Goal: Information Seeking & Learning: Learn about a topic

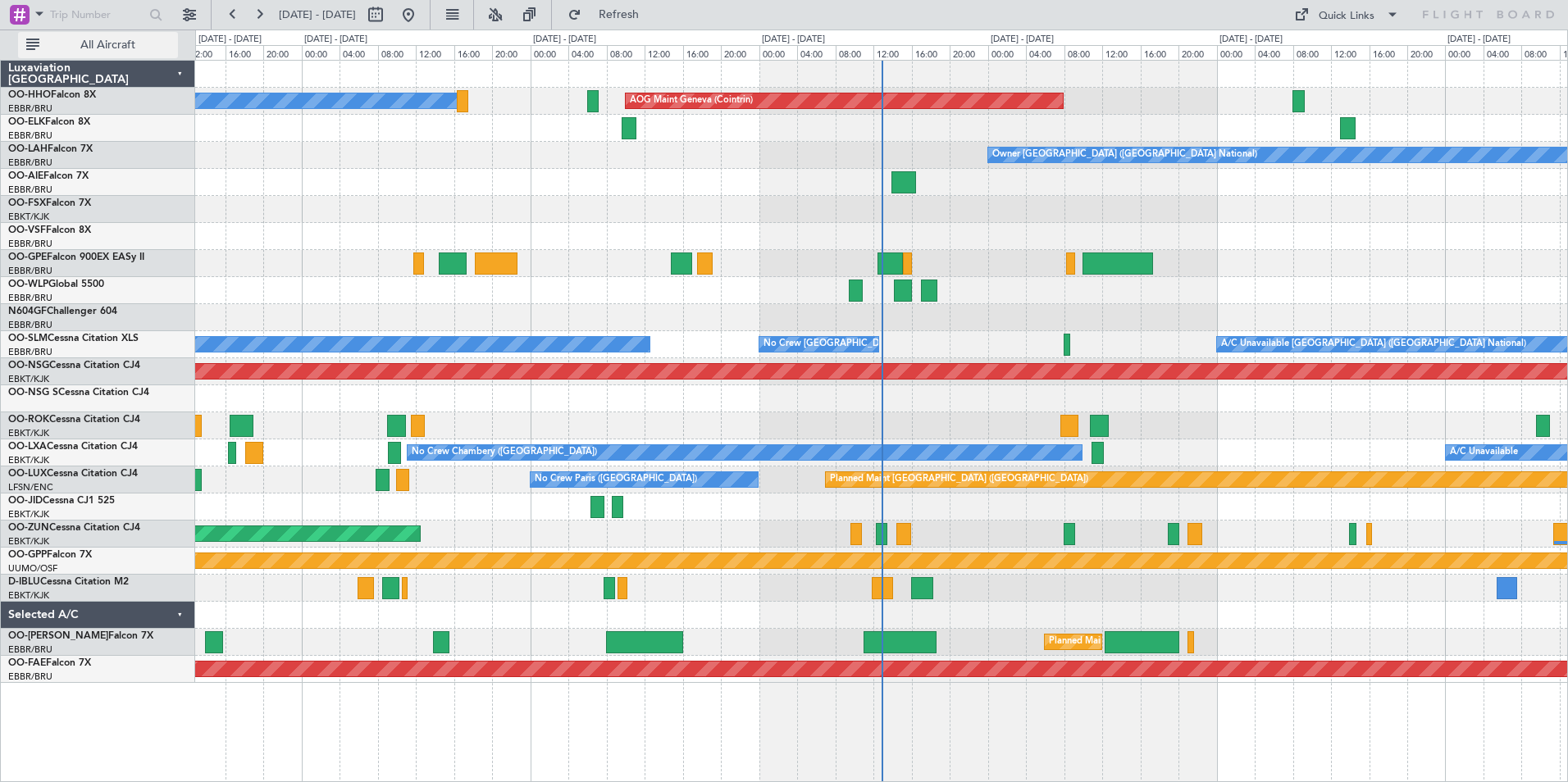
click at [140, 48] on span "All Aircraft" at bounding box center [108, 45] width 131 height 11
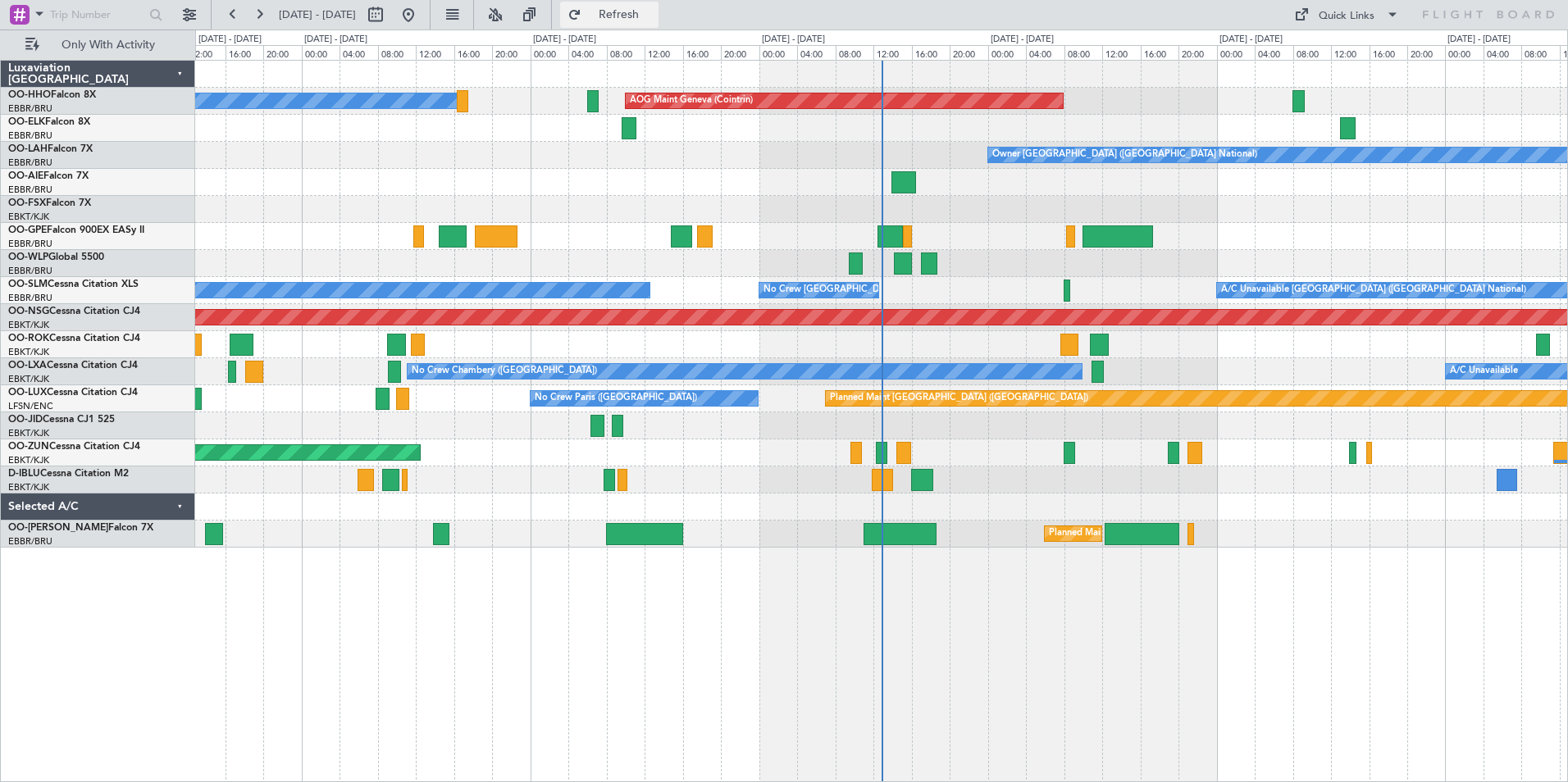
click at [653, 17] on span "Refresh" at bounding box center [618, 15] width 69 height 11
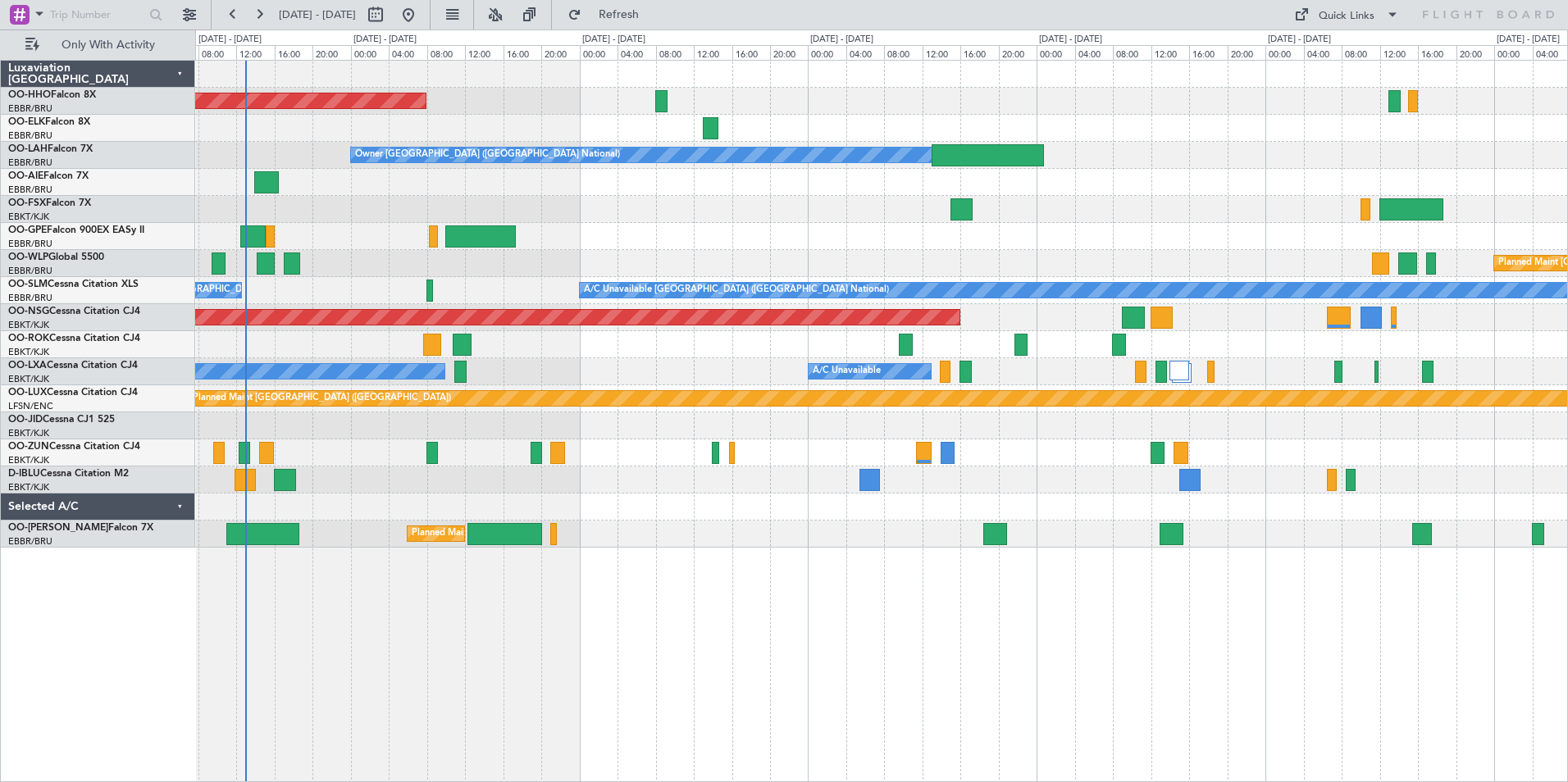
click at [665, 378] on div "A/C Unavailable No Crew Chambery (Aix-les-bains)" at bounding box center [880, 372] width 1372 height 27
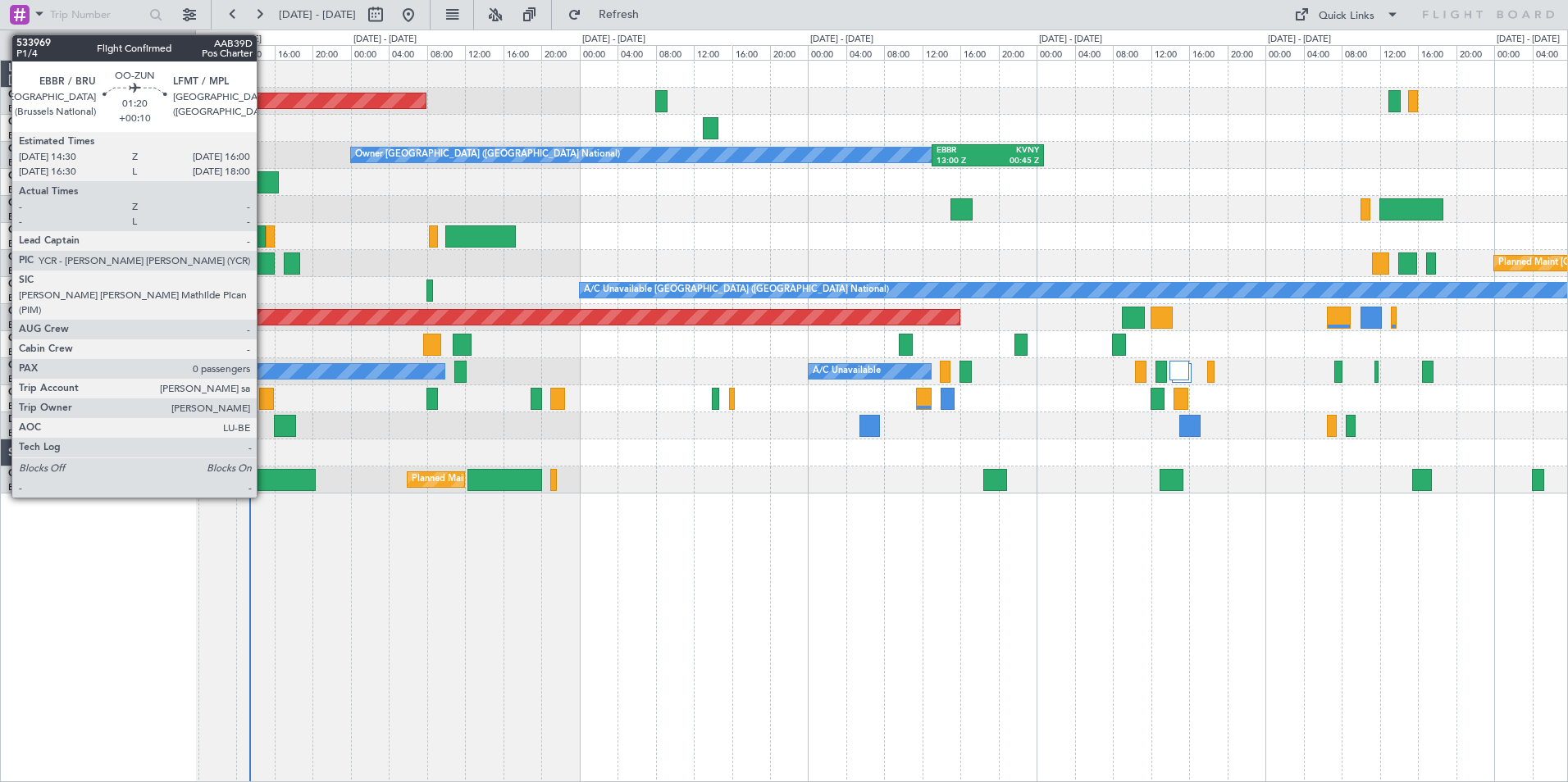
click at [264, 402] on div at bounding box center [267, 398] width 15 height 22
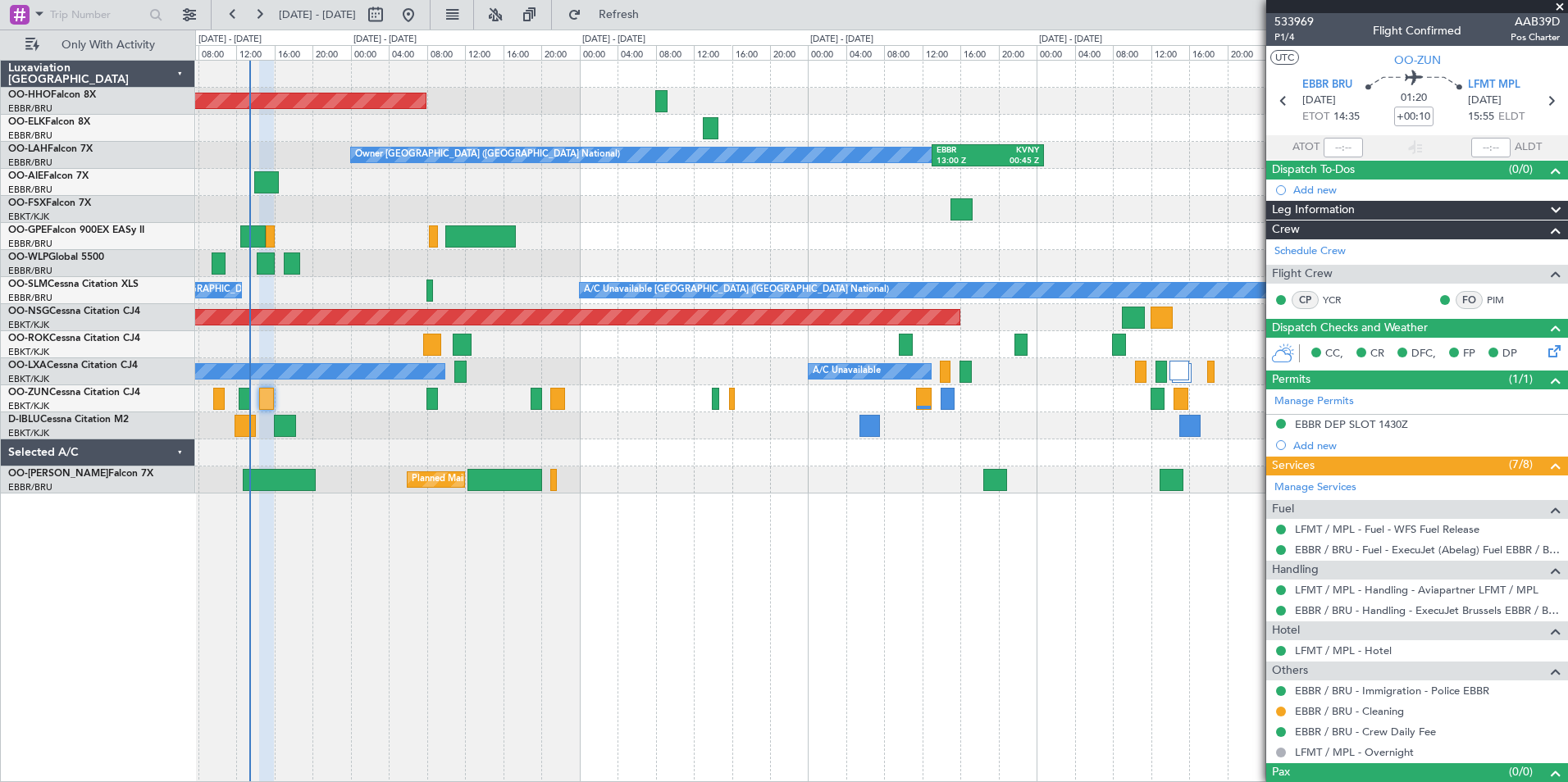
click at [1557, 1] on span at bounding box center [1559, 8] width 16 height 15
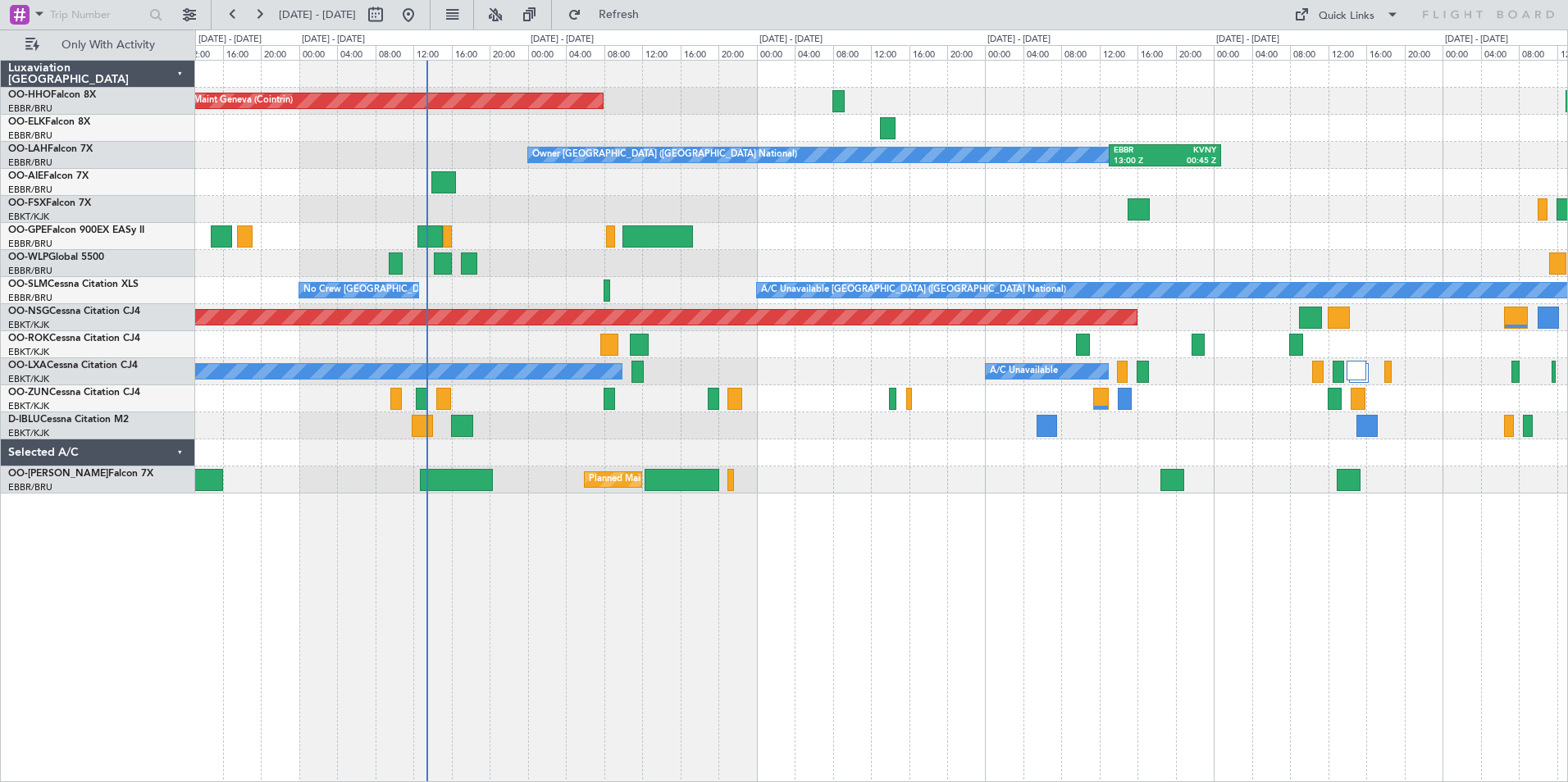
click at [618, 492] on div "AOG Maint Geneva (Cointrin) A/C Unavailable Geneva (Cointrin) Owner Brussels (B…" at bounding box center [880, 277] width 1372 height 433
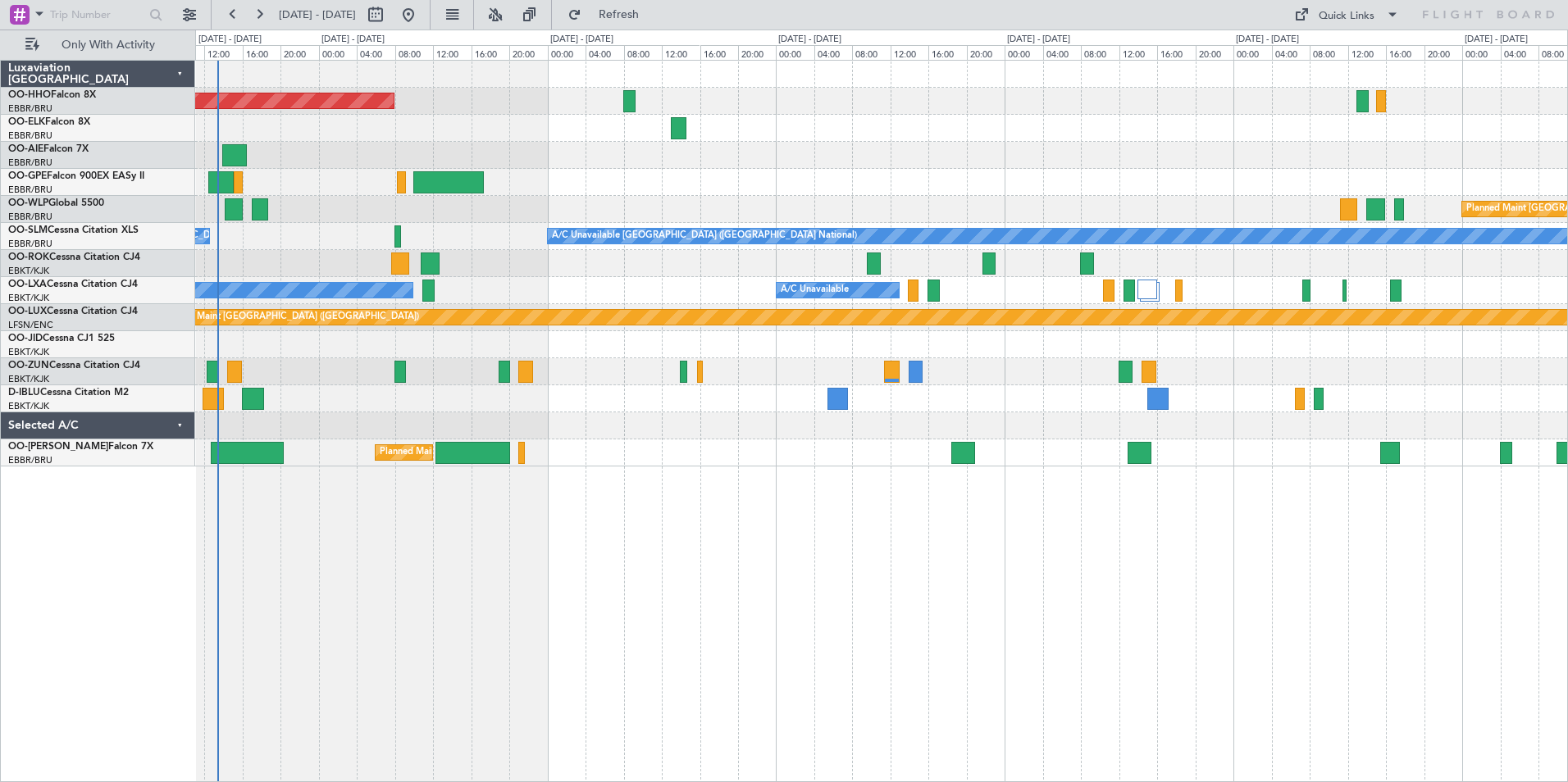
click at [291, 461] on div "AOG Maint Geneva (Cointrin) Planned Maint Berlin (Brandenburg) A/C Unavailable …" at bounding box center [880, 263] width 1372 height 406
